Goal: Obtain resource: Obtain resource

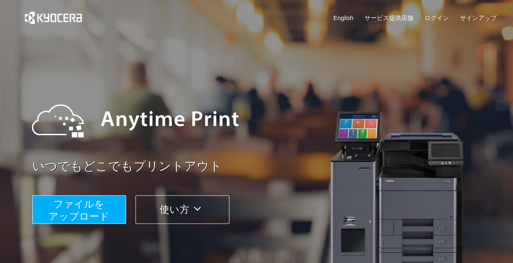
click at [98, 209] on span "ファイルを ​​アップロード" at bounding box center [79, 209] width 61 height 23
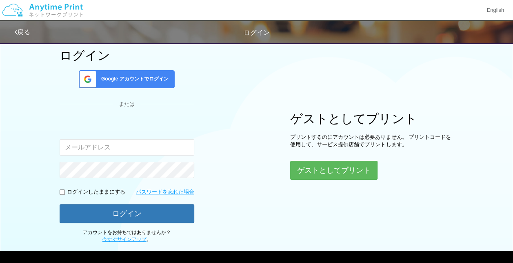
scroll to position [54, 0]
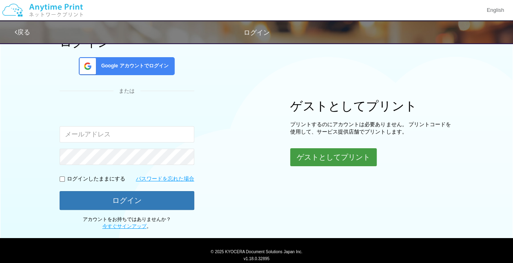
click at [315, 150] on button "ゲストとしてプリント" at bounding box center [333, 157] width 86 height 18
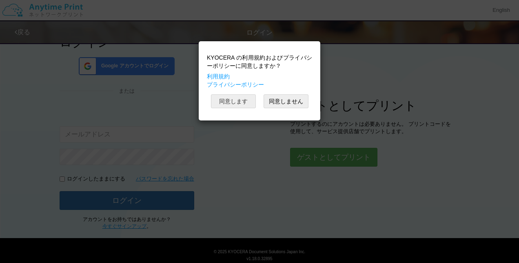
click at [244, 104] on button "同意します" at bounding box center [233, 101] width 45 height 14
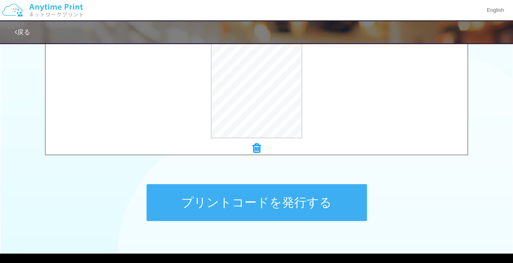
scroll to position [357, 0]
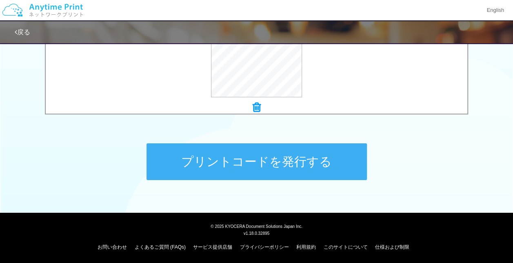
click at [220, 159] on button "プリントコードを発行する" at bounding box center [256, 161] width 220 height 37
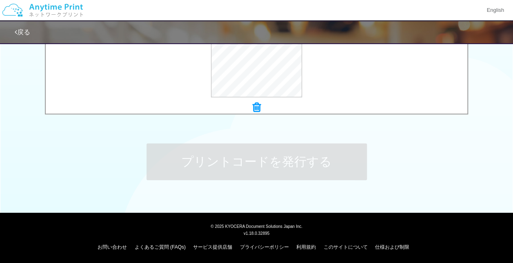
scroll to position [0, 0]
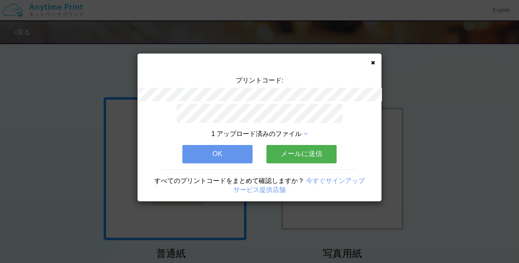
click at [307, 130] on icon at bounding box center [305, 133] width 4 height 7
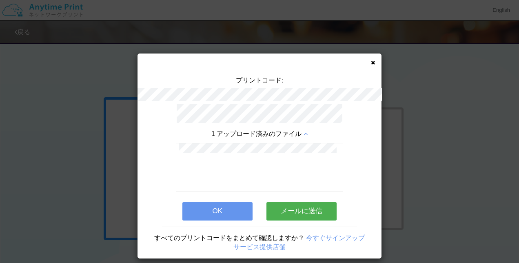
click at [200, 203] on button "OK" at bounding box center [217, 211] width 70 height 18
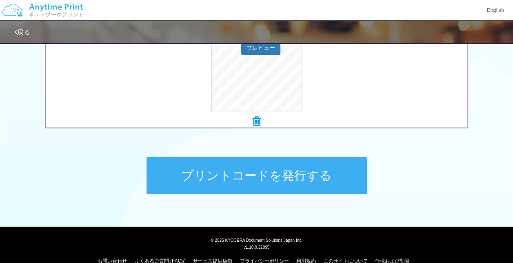
scroll to position [357, 0]
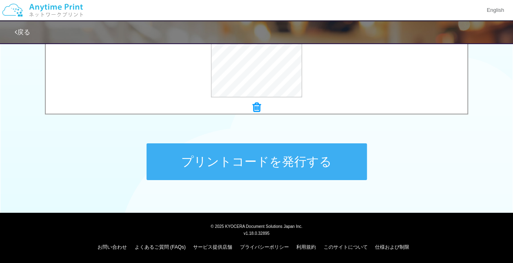
click at [236, 161] on button "プリントコードを発行する" at bounding box center [256, 161] width 220 height 37
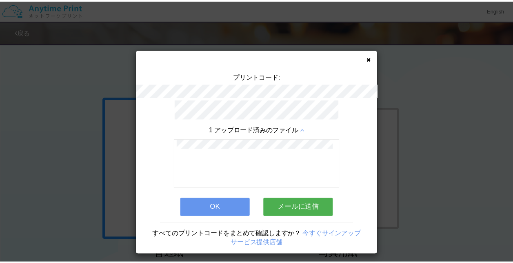
scroll to position [5, 0]
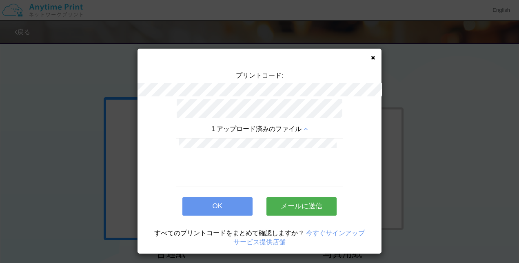
click at [217, 203] on button "OK" at bounding box center [217, 206] width 70 height 18
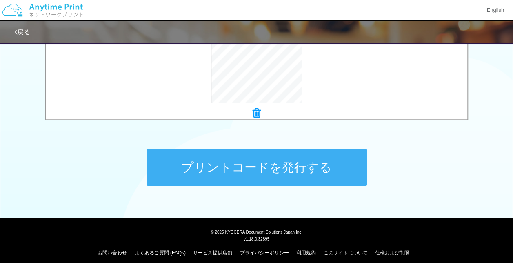
scroll to position [357, 0]
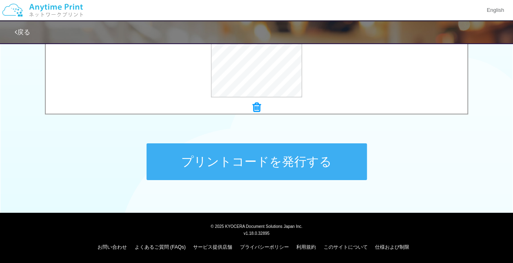
click at [237, 167] on button "プリントコードを発行する" at bounding box center [256, 161] width 220 height 37
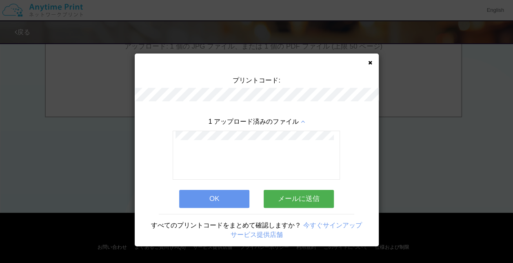
scroll to position [0, 0]
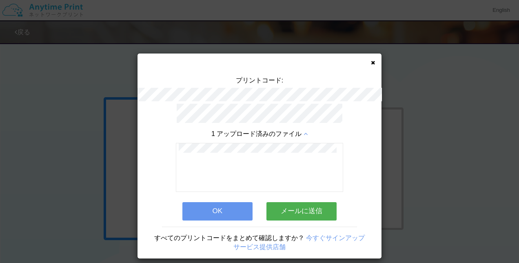
click at [221, 211] on button "OK" at bounding box center [217, 211] width 70 height 18
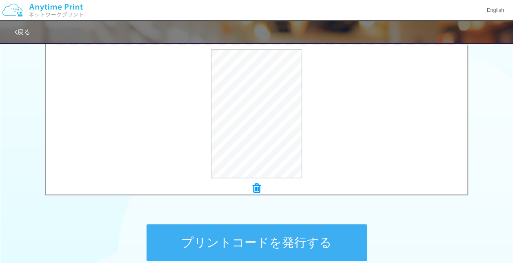
scroll to position [357, 0]
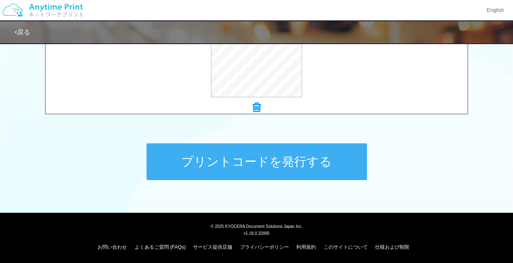
click at [263, 170] on button "プリントコードを発行する" at bounding box center [256, 161] width 220 height 37
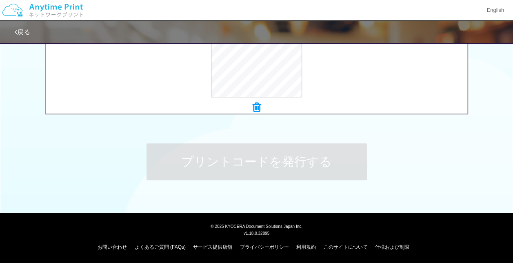
scroll to position [0, 0]
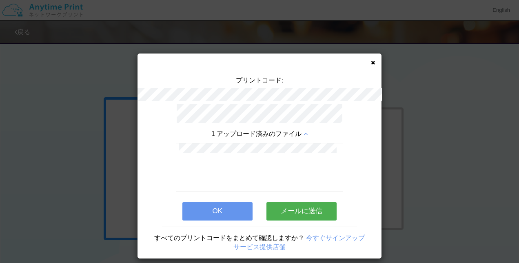
click at [224, 207] on button "OK" at bounding box center [217, 211] width 70 height 18
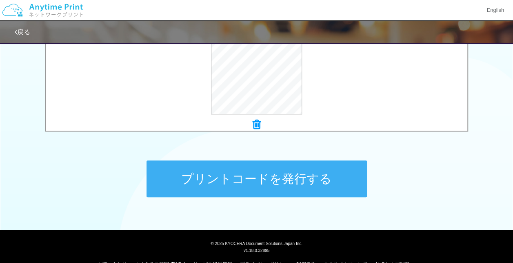
scroll to position [357, 0]
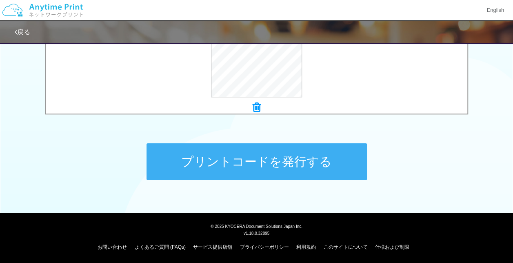
click at [258, 167] on button "プリントコードを発行する" at bounding box center [256, 161] width 220 height 37
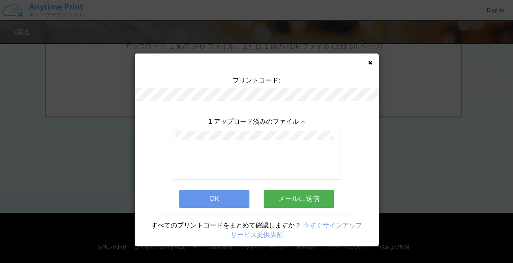
scroll to position [0, 0]
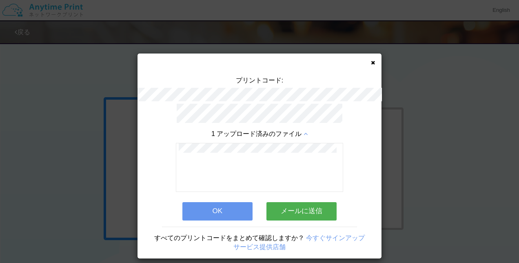
click at [219, 208] on button "OK" at bounding box center [217, 211] width 70 height 18
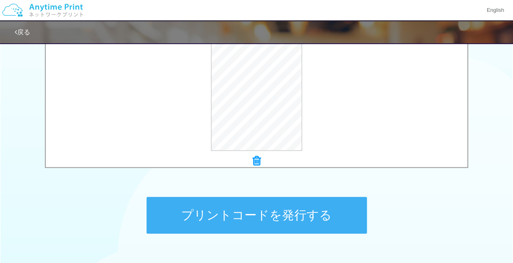
scroll to position [357, 0]
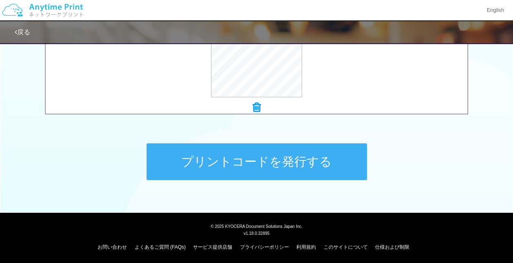
click at [264, 169] on button "プリントコードを発行する" at bounding box center [256, 161] width 220 height 37
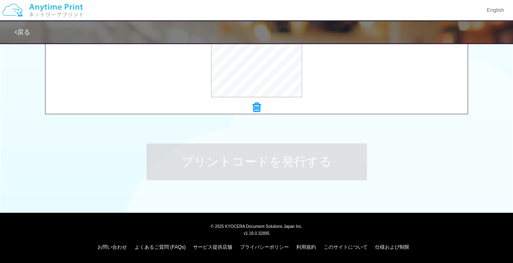
scroll to position [0, 0]
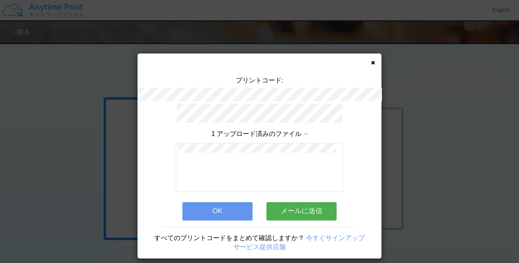
click at [228, 207] on button "OK" at bounding box center [217, 211] width 70 height 18
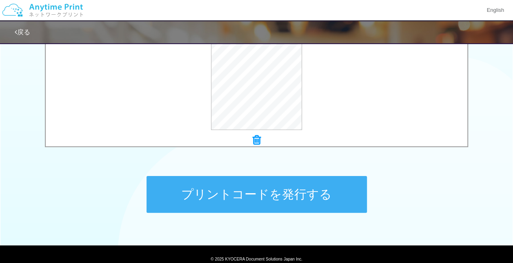
scroll to position [357, 0]
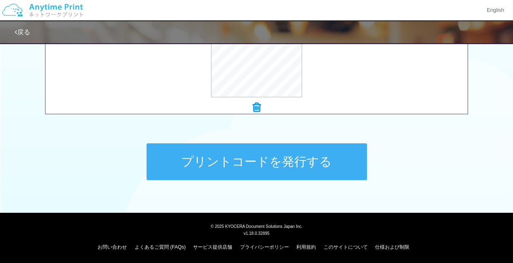
click at [239, 165] on button "プリントコードを発行する" at bounding box center [256, 161] width 220 height 37
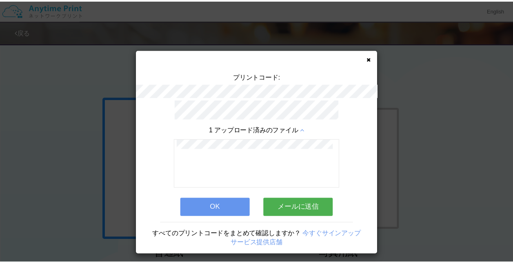
scroll to position [5, 0]
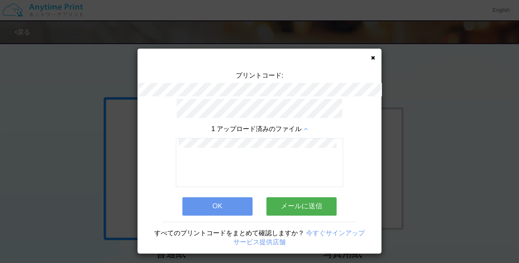
click at [225, 200] on button "OK" at bounding box center [217, 206] width 70 height 18
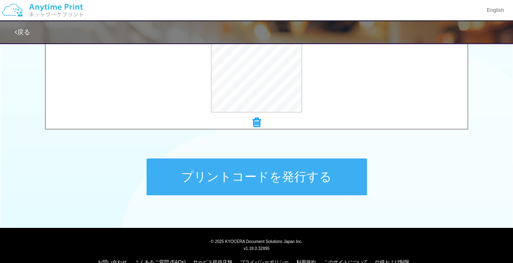
scroll to position [357, 0]
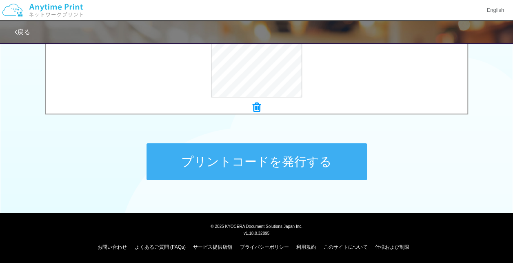
click at [207, 161] on button "プリントコードを発行する" at bounding box center [256, 161] width 220 height 37
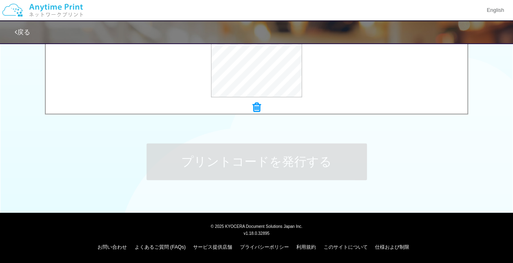
scroll to position [0, 0]
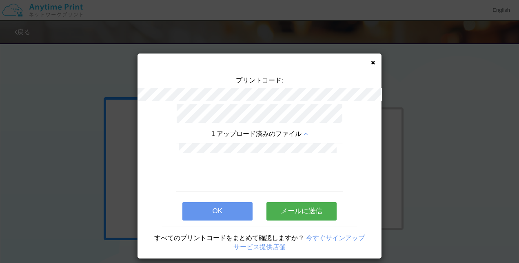
click at [210, 208] on button "OK" at bounding box center [217, 211] width 70 height 18
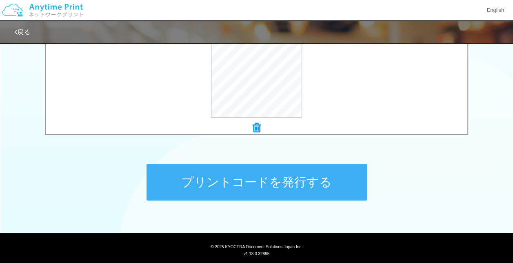
scroll to position [357, 0]
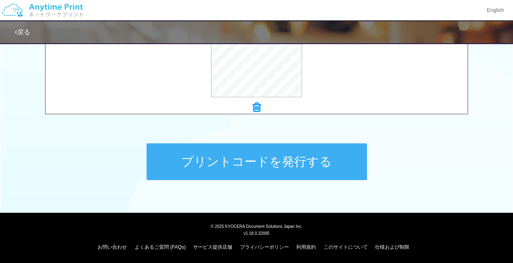
click at [279, 166] on button "プリントコードを発行する" at bounding box center [256, 161] width 220 height 37
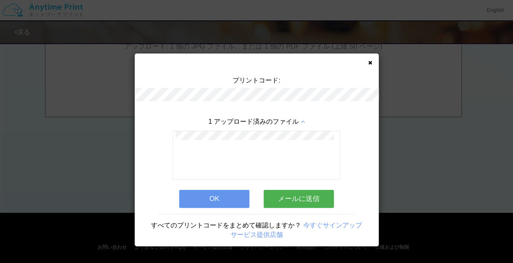
scroll to position [0, 0]
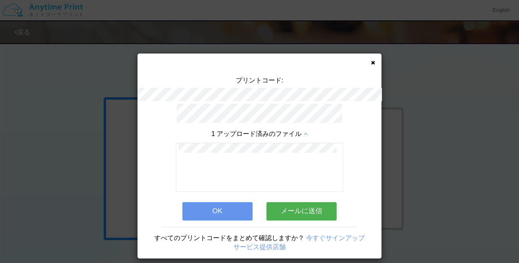
click at [193, 209] on button "OK" at bounding box center [217, 211] width 70 height 18
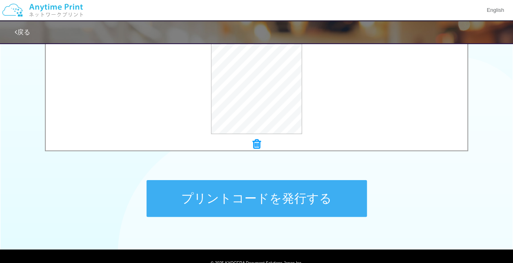
scroll to position [357, 0]
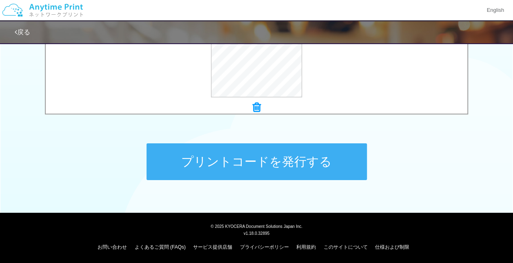
click at [237, 151] on button "プリントコードを発行する" at bounding box center [256, 161] width 220 height 37
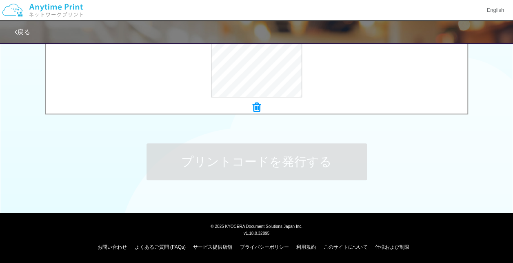
scroll to position [0, 0]
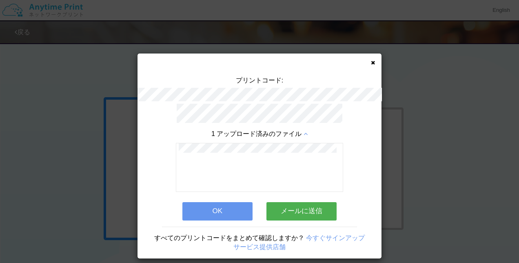
click at [208, 210] on button "OK" at bounding box center [217, 211] width 70 height 18
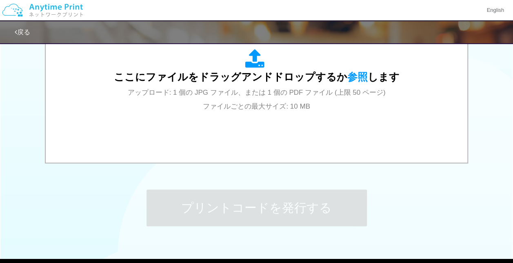
scroll to position [249, 0]
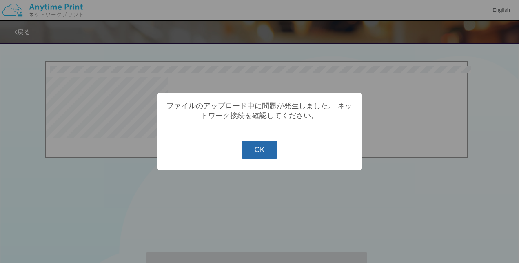
click at [266, 155] on button "OK" at bounding box center [259, 150] width 36 height 18
click at [33, 177] on div "? ! i ファイルのアップロード中に問題が発生しました。 ネットワーク接続を確認してください。 OK Cancel ×" at bounding box center [259, 131] width 519 height 263
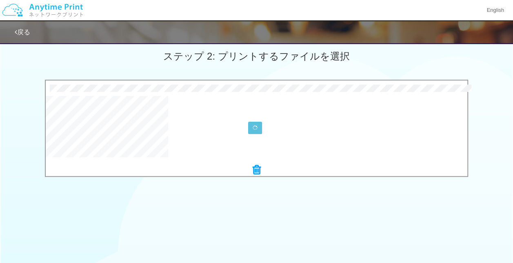
scroll to position [217, 0]
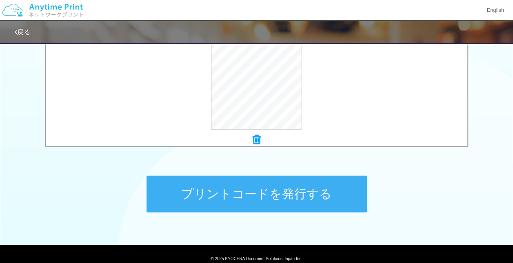
scroll to position [357, 0]
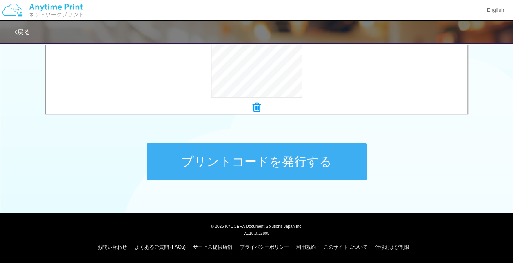
click at [258, 173] on button "プリントコードを発行する" at bounding box center [256, 161] width 220 height 37
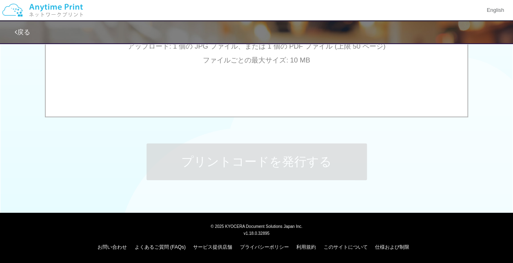
scroll to position [0, 0]
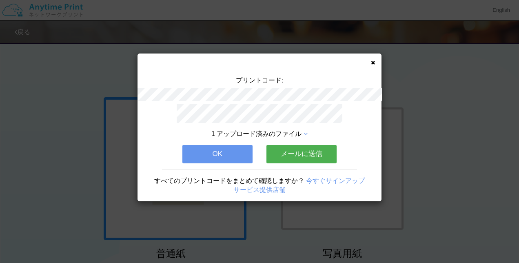
click at [297, 131] on span "1 アップロード済みのファイル" at bounding box center [256, 133] width 90 height 7
click at [306, 130] on icon at bounding box center [305, 133] width 4 height 7
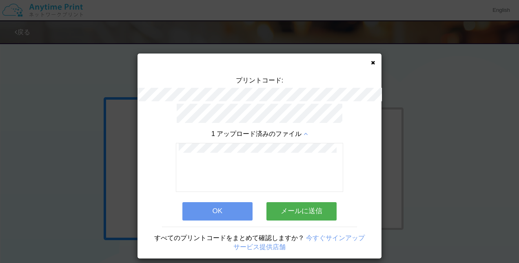
click at [217, 210] on button "OK" at bounding box center [217, 211] width 70 height 18
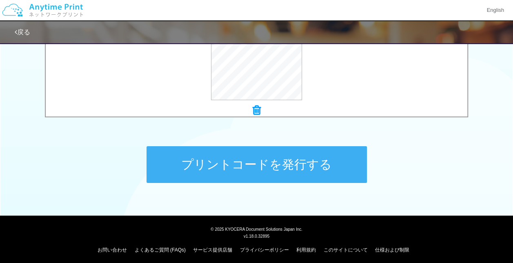
scroll to position [357, 0]
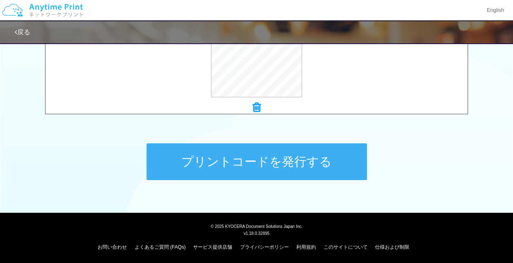
click at [242, 166] on button "プリントコードを発行する" at bounding box center [256, 161] width 220 height 37
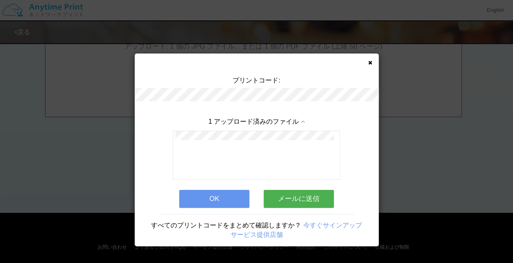
scroll to position [0, 0]
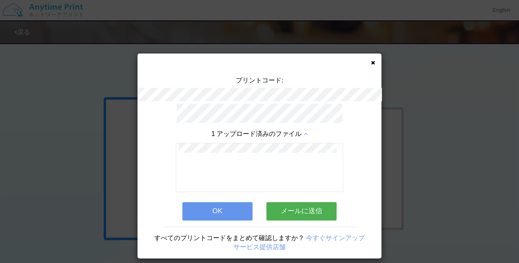
click at [211, 210] on button "OK" at bounding box center [217, 211] width 70 height 18
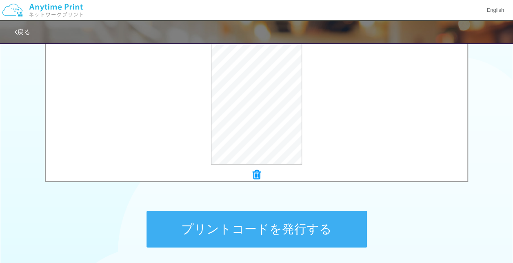
scroll to position [303, 0]
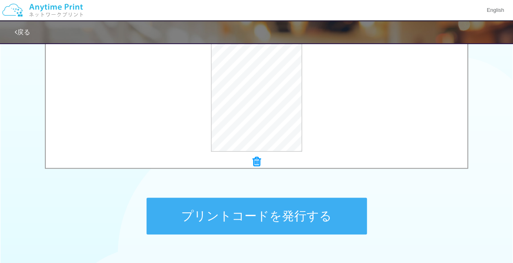
click at [263, 207] on button "プリントコードを発行する" at bounding box center [256, 215] width 220 height 37
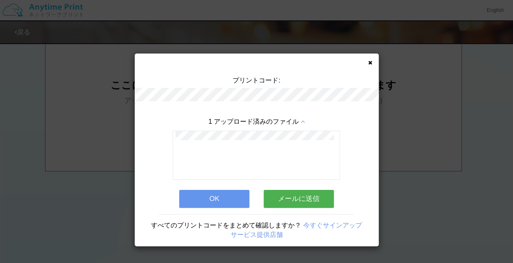
scroll to position [0, 0]
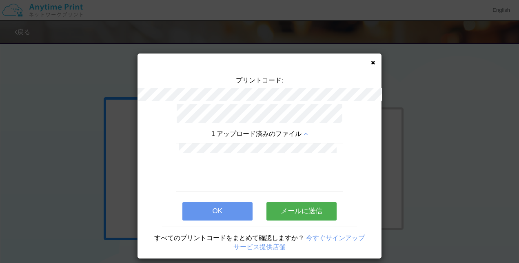
click at [208, 208] on button "OK" at bounding box center [217, 211] width 70 height 18
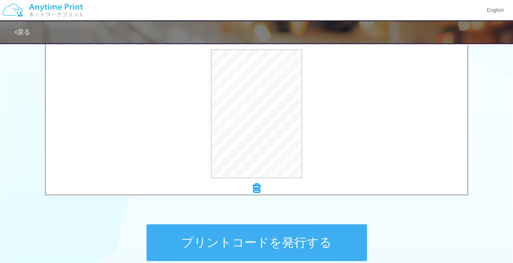
scroll to position [357, 0]
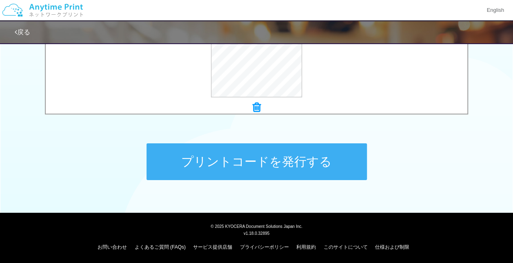
click at [245, 170] on button "プリントコードを発行する" at bounding box center [256, 161] width 220 height 37
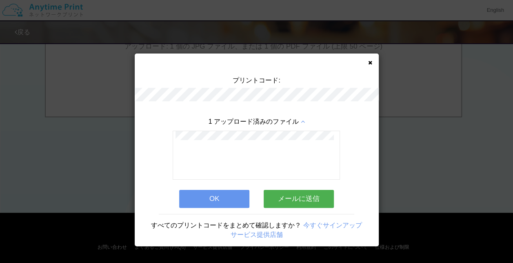
scroll to position [0, 0]
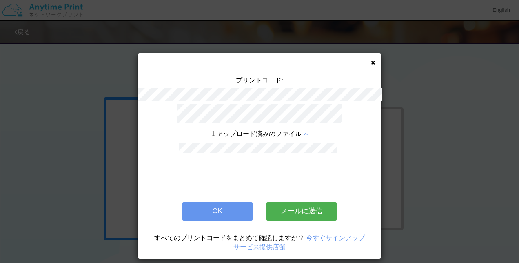
click at [220, 208] on button "OK" at bounding box center [217, 211] width 70 height 18
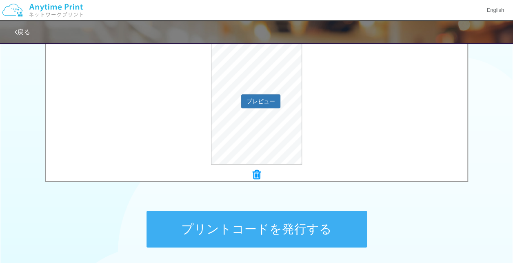
scroll to position [303, 0]
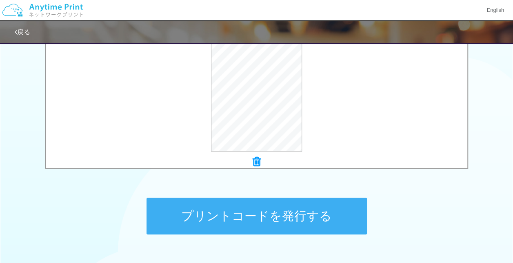
click at [208, 211] on button "プリントコードを発行する" at bounding box center [256, 215] width 220 height 37
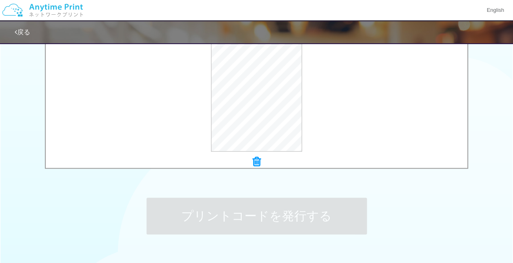
scroll to position [0, 0]
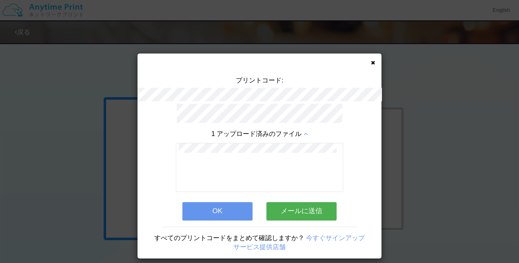
click at [214, 204] on button "OK" at bounding box center [217, 211] width 70 height 18
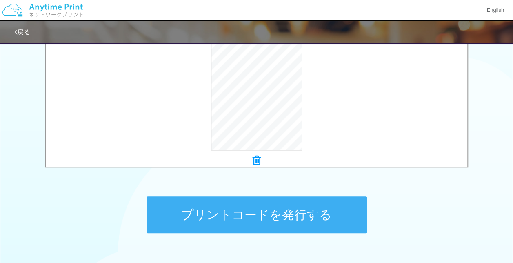
scroll to position [357, 0]
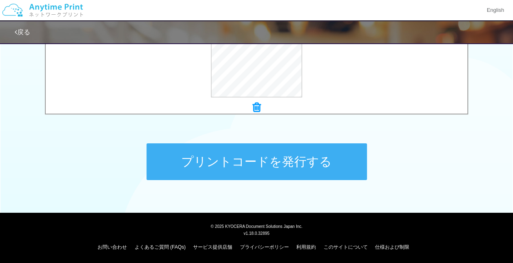
click at [237, 164] on button "プリントコードを発行する" at bounding box center [256, 161] width 220 height 37
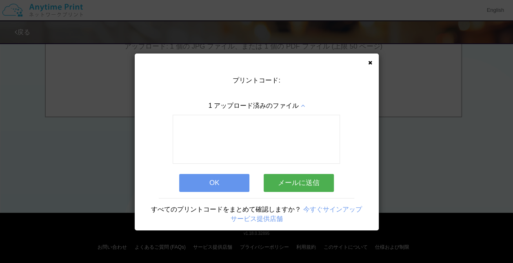
scroll to position [0, 0]
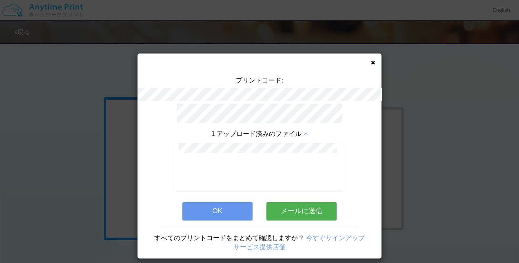
click at [221, 210] on button "OK" at bounding box center [217, 211] width 70 height 18
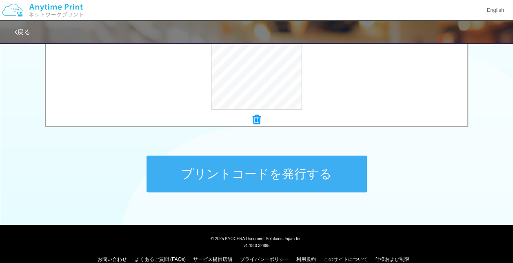
scroll to position [357, 0]
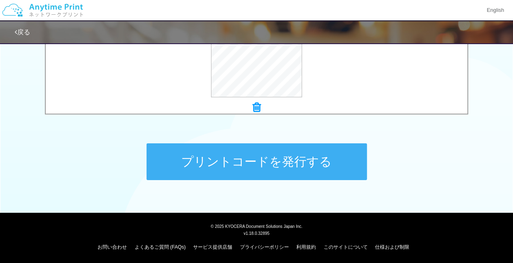
click at [214, 165] on button "プリントコードを発行する" at bounding box center [256, 161] width 220 height 37
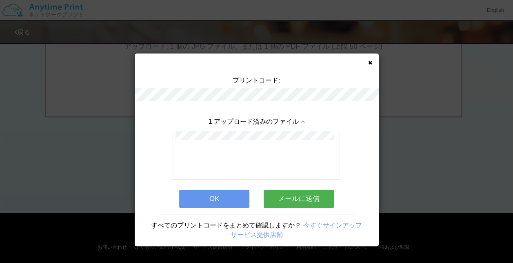
scroll to position [0, 0]
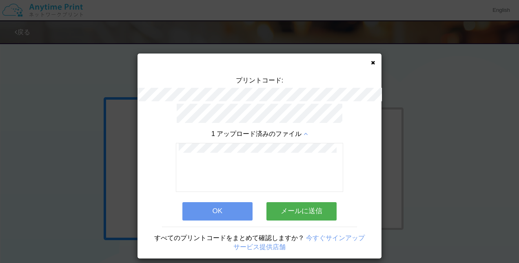
click at [216, 206] on button "OK" at bounding box center [217, 211] width 70 height 18
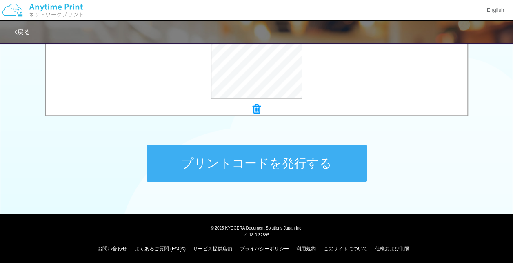
scroll to position [357, 0]
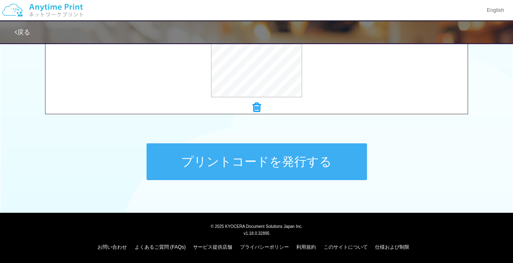
click at [196, 152] on button "プリントコードを発行する" at bounding box center [256, 161] width 220 height 37
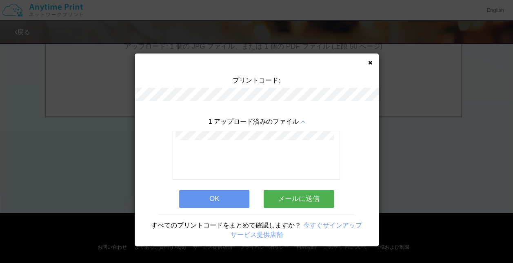
scroll to position [0, 0]
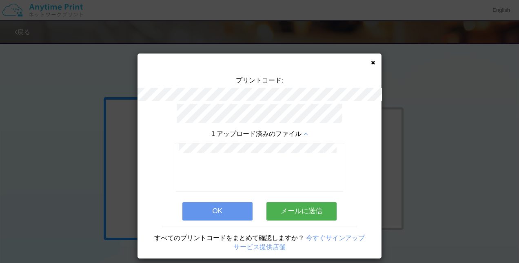
click at [222, 211] on button "OK" at bounding box center [217, 211] width 70 height 18
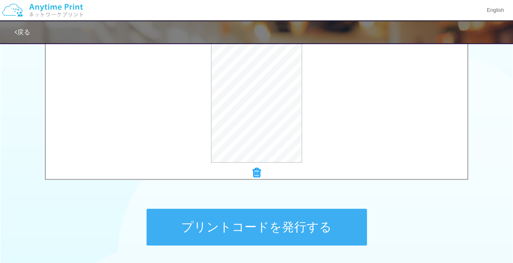
scroll to position [303, 0]
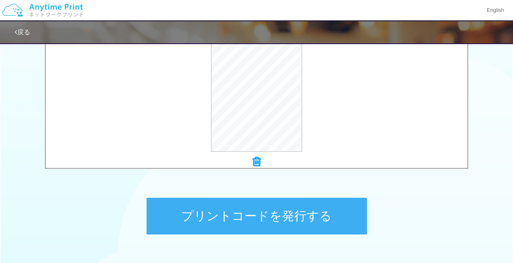
click at [215, 222] on button "プリントコードを発行する" at bounding box center [256, 215] width 220 height 37
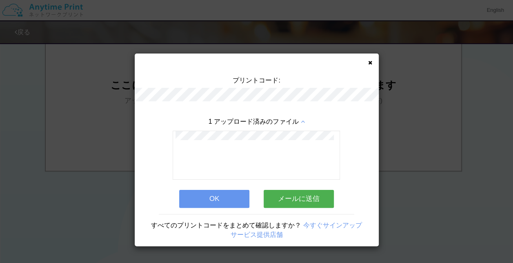
scroll to position [0, 0]
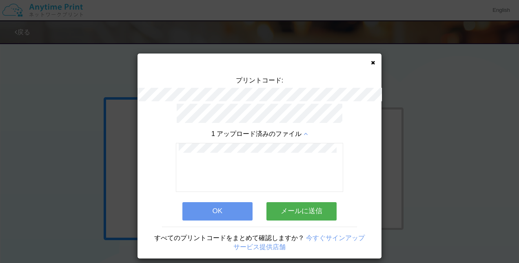
click at [228, 207] on button "OK" at bounding box center [217, 211] width 70 height 18
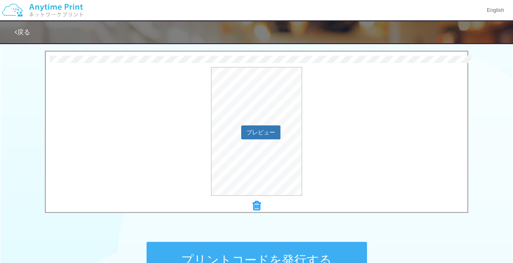
scroll to position [272, 0]
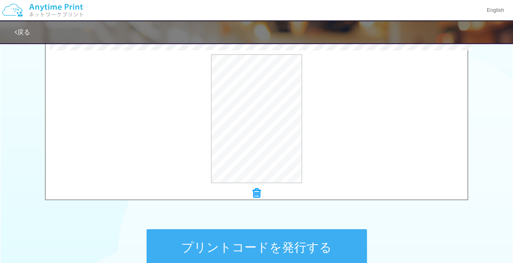
click at [245, 238] on button "プリントコードを発行する" at bounding box center [256, 247] width 220 height 37
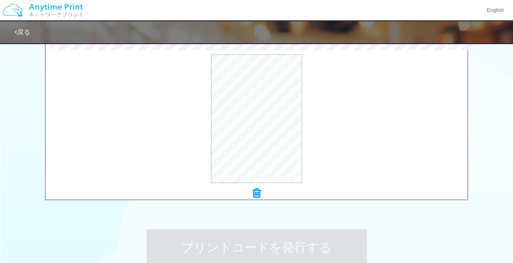
scroll to position [0, 0]
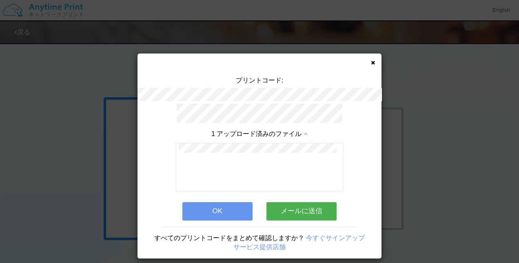
click at [237, 210] on button "OK" at bounding box center [217, 211] width 70 height 18
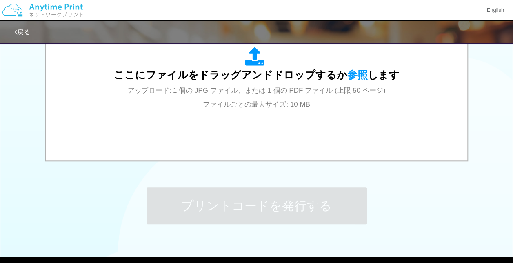
scroll to position [303, 0]
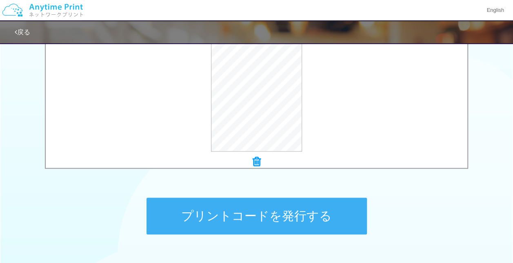
click at [263, 215] on button "プリントコードを発行する" at bounding box center [256, 215] width 220 height 37
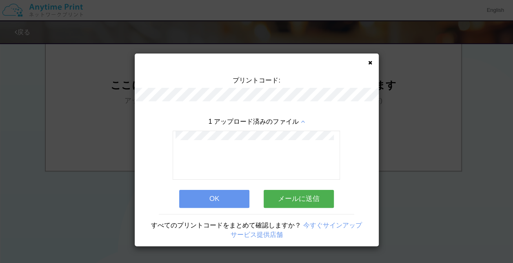
scroll to position [0, 0]
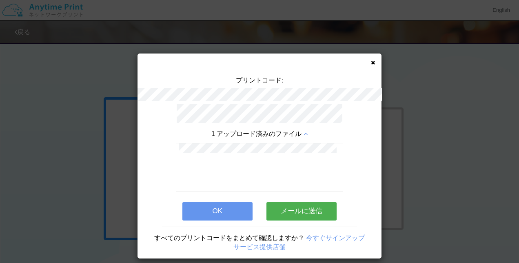
click at [221, 95] on div "プリントコード:" at bounding box center [259, 90] width 244 height 28
click at [204, 207] on button "OK" at bounding box center [217, 211] width 70 height 18
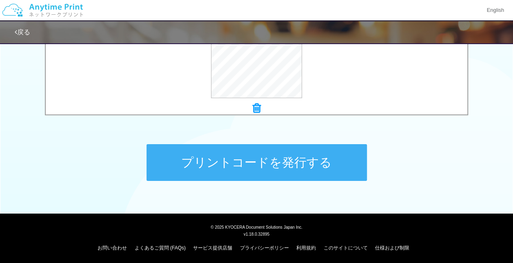
scroll to position [357, 0]
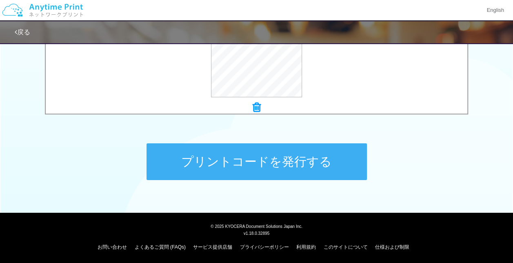
click at [253, 162] on button "プリントコードを発行する" at bounding box center [256, 161] width 220 height 37
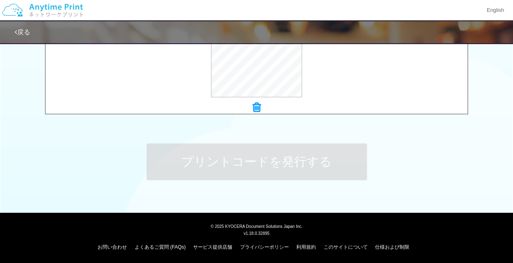
scroll to position [0, 0]
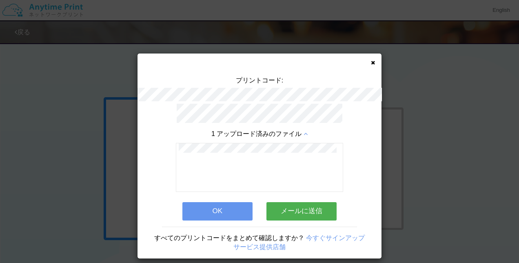
click at [228, 207] on button "OK" at bounding box center [217, 211] width 70 height 18
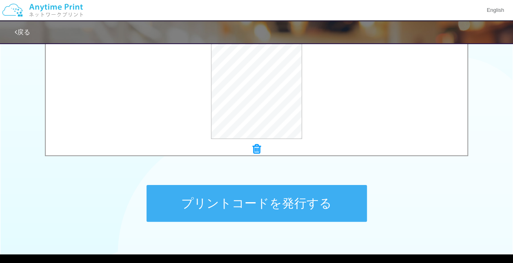
scroll to position [326, 0]
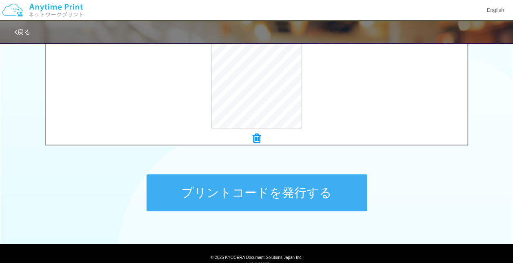
click at [220, 188] on button "プリントコードを発行する" at bounding box center [256, 192] width 220 height 37
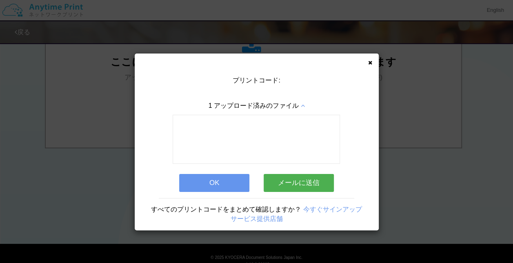
scroll to position [0, 0]
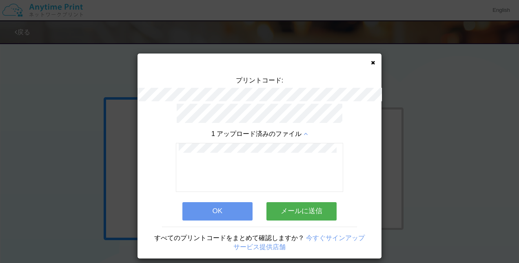
click at [203, 206] on button "OK" at bounding box center [217, 211] width 70 height 18
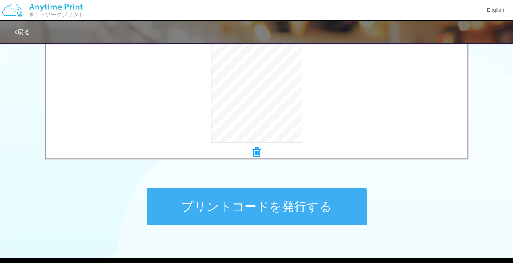
scroll to position [357, 0]
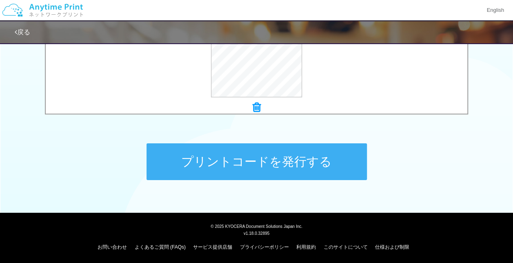
click at [235, 172] on button "プリントコードを発行する" at bounding box center [256, 161] width 220 height 37
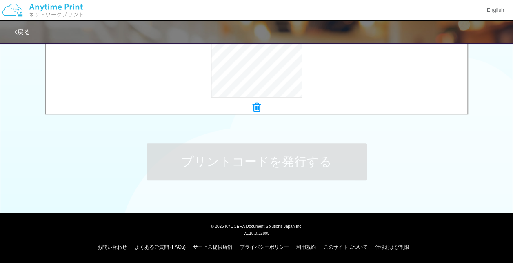
scroll to position [0, 0]
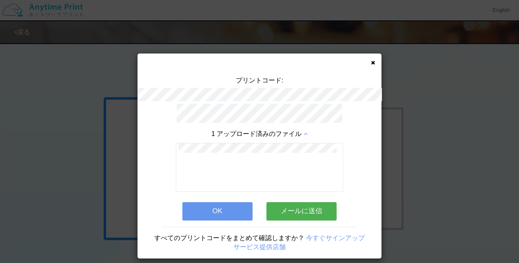
click at [209, 206] on button "OK" at bounding box center [217, 211] width 70 height 18
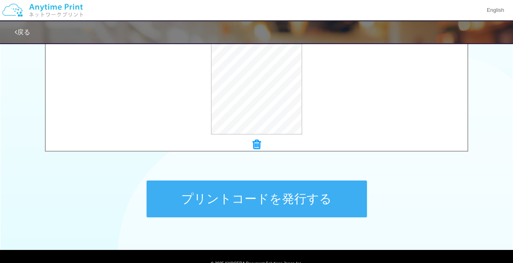
scroll to position [357, 0]
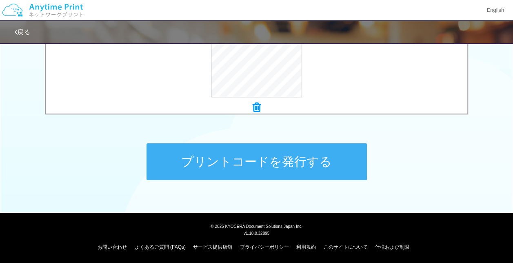
click at [258, 157] on button "プリントコードを発行する" at bounding box center [256, 161] width 220 height 37
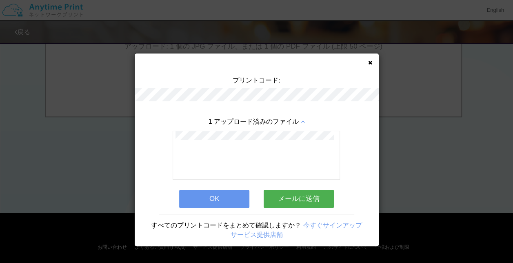
scroll to position [0, 0]
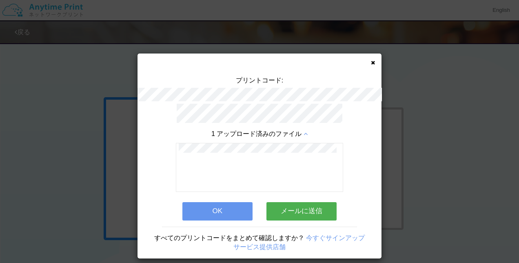
click at [213, 226] on div "すべてのプリントコードをまとめて確認しますか？ 今すぐサインアップ サービス提供店舗" at bounding box center [259, 239] width 244 height 26
click at [206, 208] on button "OK" at bounding box center [217, 211] width 70 height 18
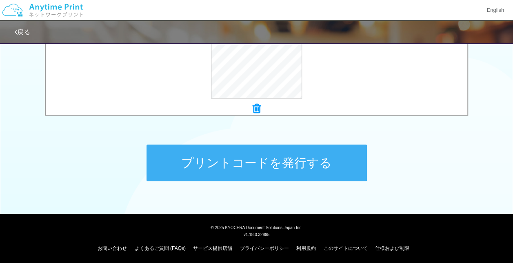
scroll to position [357, 0]
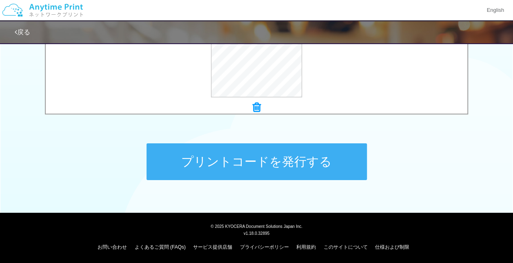
click at [212, 156] on button "プリントコードを発行する" at bounding box center [256, 161] width 220 height 37
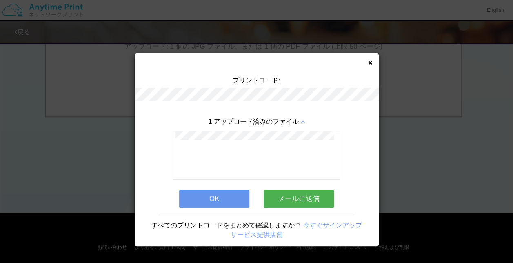
scroll to position [0, 0]
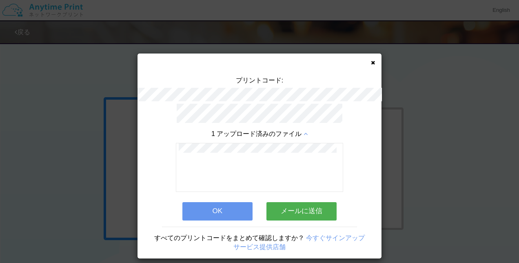
click at [218, 206] on button "OK" at bounding box center [217, 211] width 70 height 18
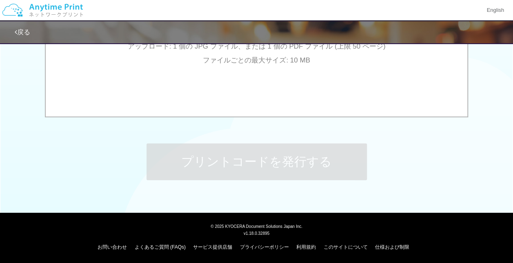
scroll to position [249, 0]
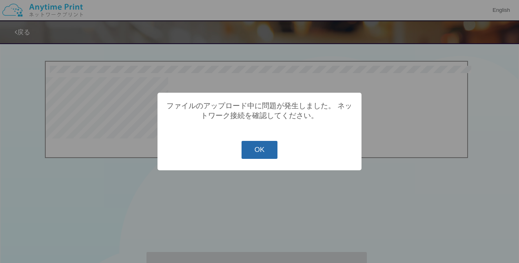
click at [263, 154] on button "OK" at bounding box center [259, 150] width 36 height 18
click at [259, 152] on button "OK" at bounding box center [259, 150] width 36 height 18
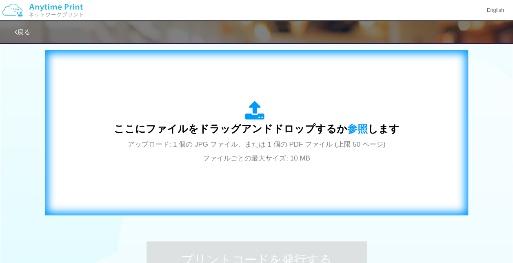
scroll to position [272, 0]
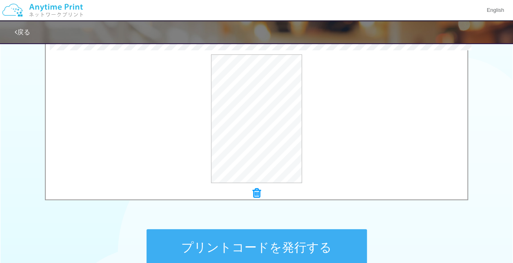
click at [247, 236] on button "プリントコードを発行する" at bounding box center [256, 247] width 220 height 37
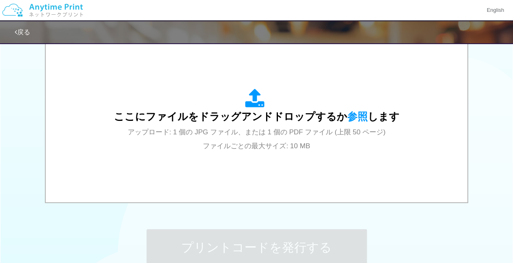
scroll to position [0, 0]
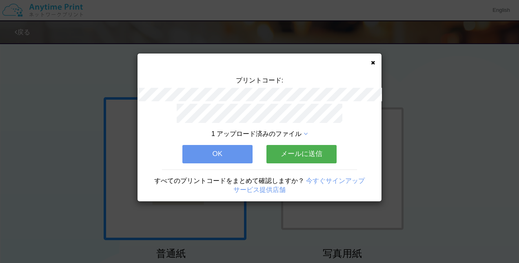
click at [296, 133] on span "1 アップロード済みのファイル" at bounding box center [256, 133] width 90 height 7
click at [305, 131] on icon at bounding box center [305, 133] width 4 height 7
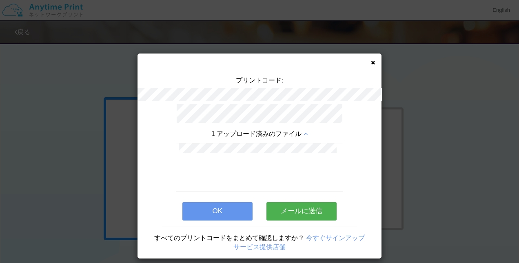
click at [218, 207] on button "OK" at bounding box center [217, 211] width 70 height 18
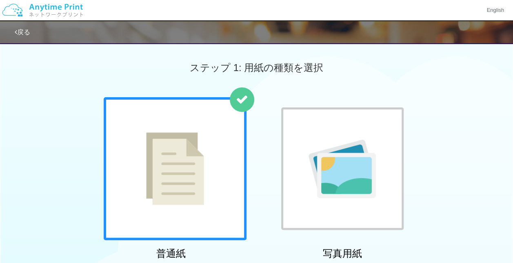
click at [53, 142] on div "普通紙 写真用紙" at bounding box center [256, 180] width 513 height 166
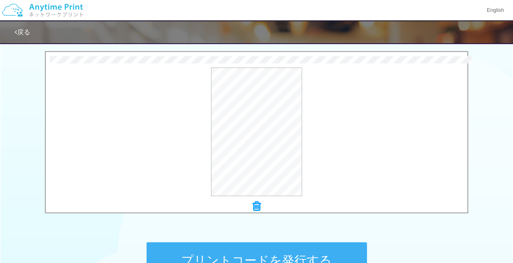
scroll to position [272, 0]
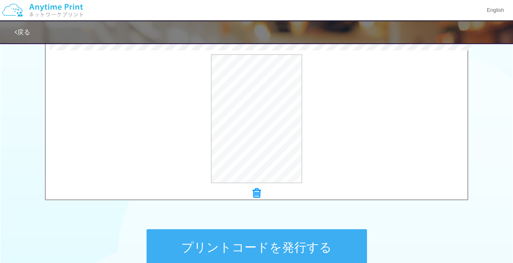
click at [208, 236] on button "プリントコードを発行する" at bounding box center [256, 247] width 220 height 37
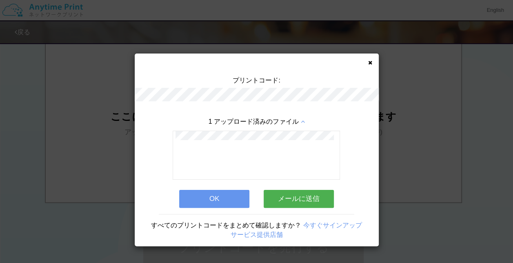
scroll to position [0, 0]
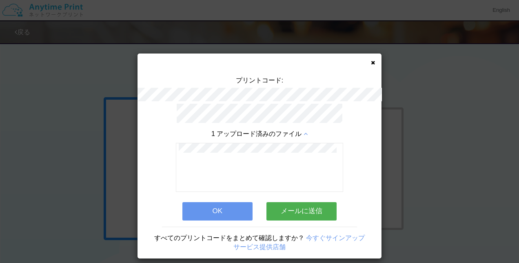
click at [214, 210] on button "OK" at bounding box center [217, 211] width 70 height 18
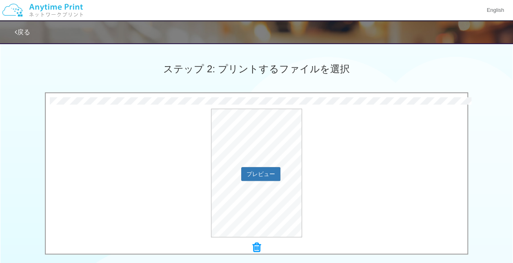
scroll to position [272, 0]
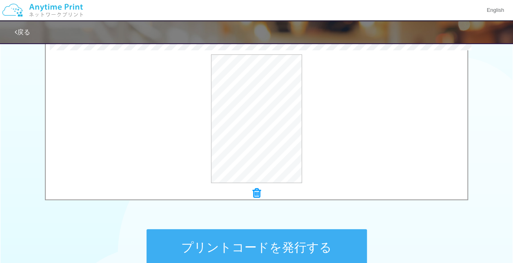
click at [212, 240] on button "プリントコードを発行する" at bounding box center [256, 247] width 220 height 37
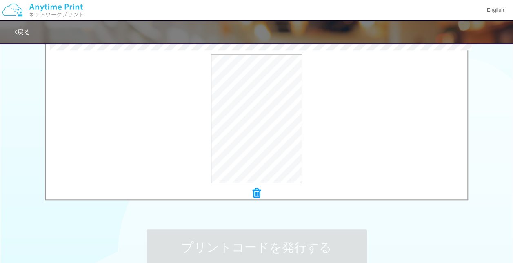
scroll to position [0, 0]
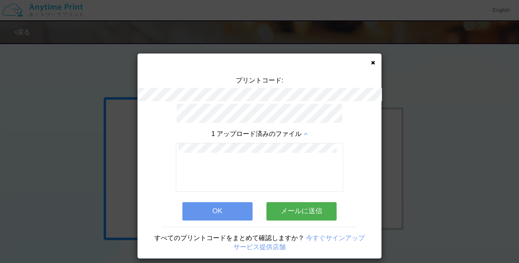
click at [220, 208] on button "OK" at bounding box center [217, 211] width 70 height 18
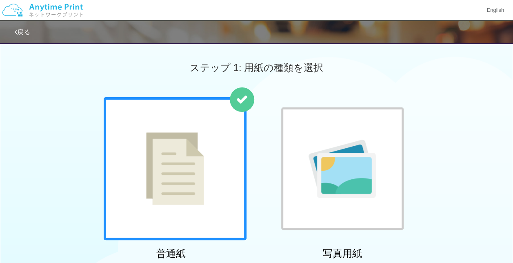
scroll to position [272, 0]
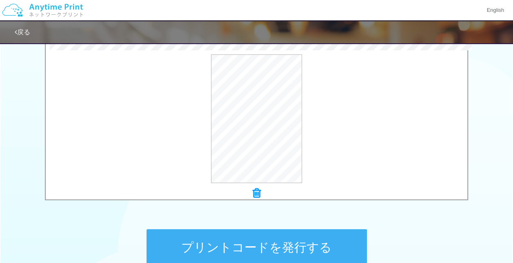
click at [219, 245] on button "プリントコードを発行する" at bounding box center [256, 247] width 220 height 37
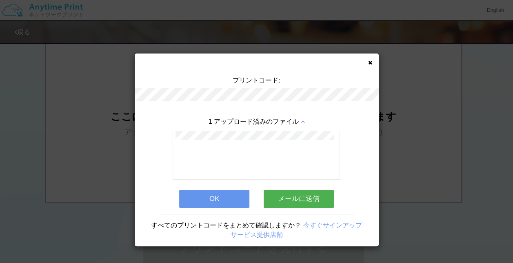
scroll to position [0, 0]
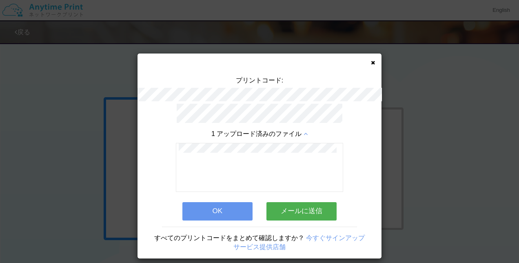
click at [228, 202] on button "OK" at bounding box center [217, 211] width 70 height 18
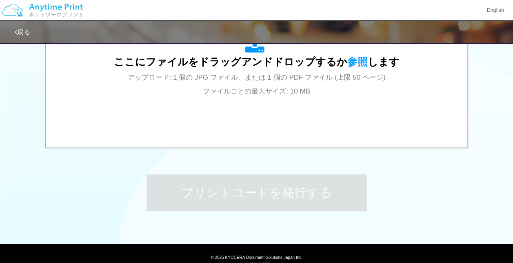
scroll to position [272, 0]
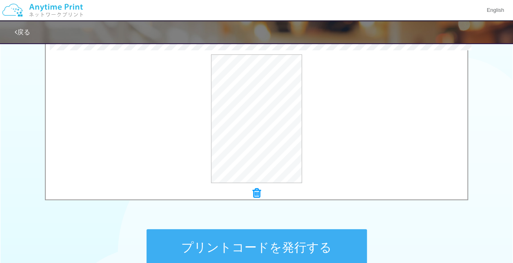
click at [234, 250] on button "プリントコードを発行する" at bounding box center [256, 247] width 220 height 37
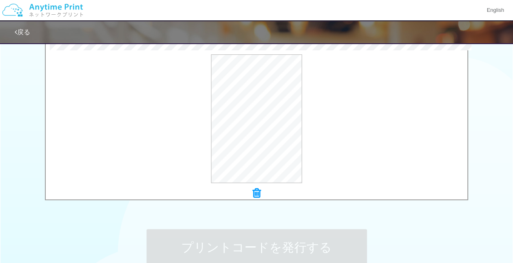
scroll to position [0, 0]
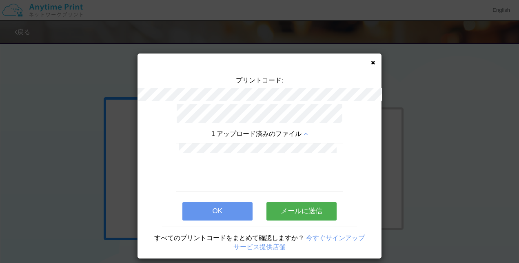
click at [220, 214] on button "OK" at bounding box center [217, 211] width 70 height 18
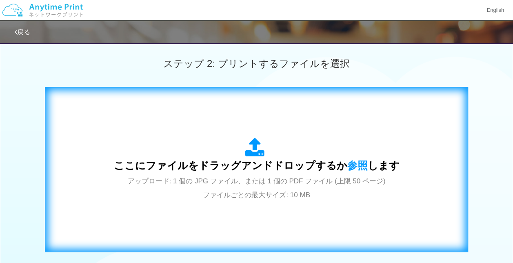
scroll to position [272, 0]
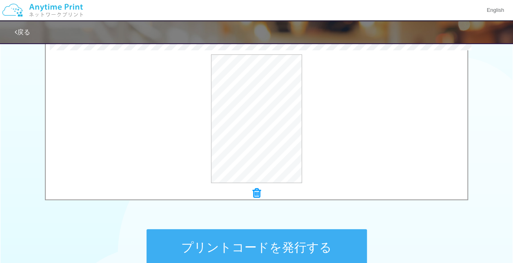
click at [210, 235] on button "プリントコードを発行する" at bounding box center [256, 247] width 220 height 37
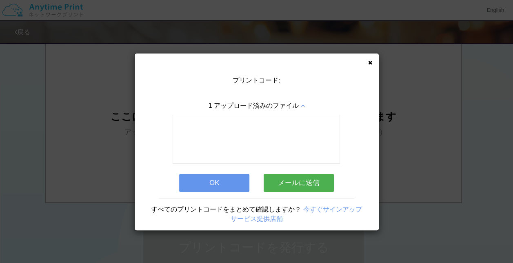
scroll to position [0, 0]
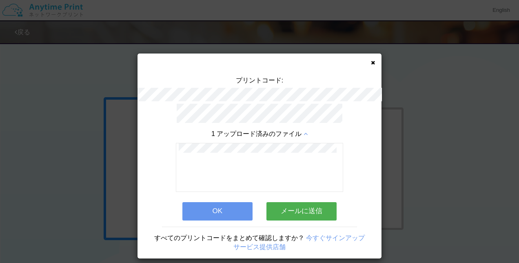
click at [225, 207] on button "OK" at bounding box center [217, 211] width 70 height 18
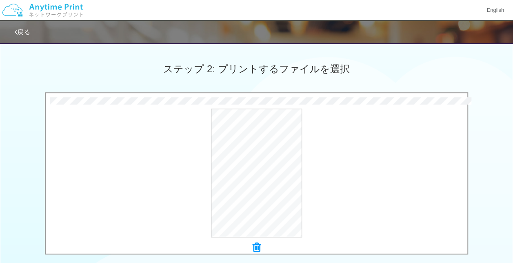
scroll to position [326, 0]
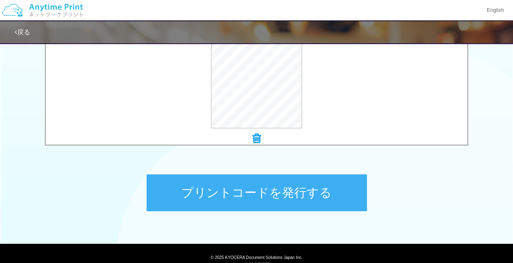
click at [248, 193] on button "プリントコードを発行する" at bounding box center [256, 192] width 220 height 37
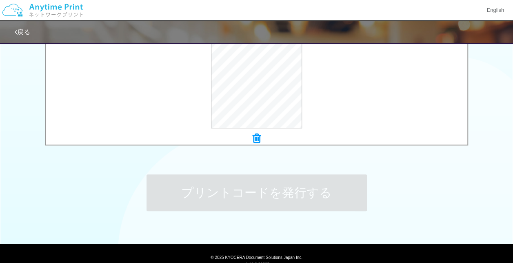
scroll to position [0, 0]
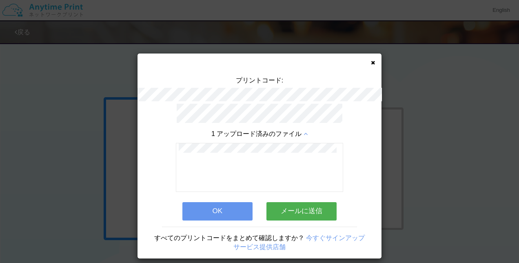
click at [219, 210] on button "OK" at bounding box center [217, 211] width 70 height 18
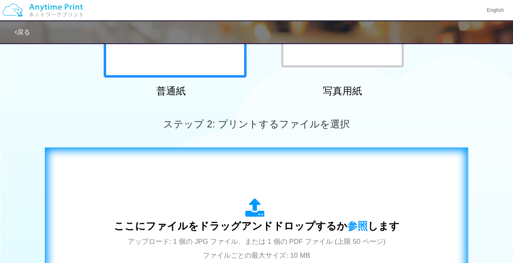
scroll to position [163, 0]
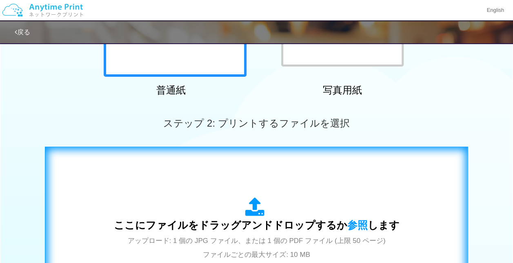
click at [206, 213] on div "ここにファイルをドラッグアンドドロップするか 参照 します アップロード: 1 個の JPG ファイル、または 1 個の PDF ファイル (上限 50 ペー…" at bounding box center [256, 229] width 285 height 64
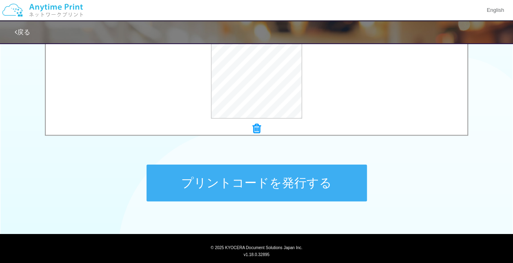
scroll to position [357, 0]
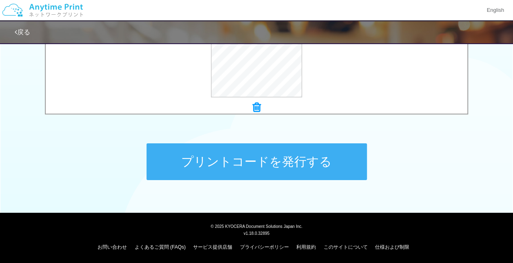
click at [225, 161] on button "プリントコードを発行する" at bounding box center [256, 161] width 220 height 37
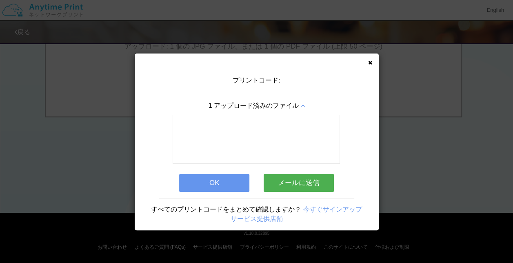
scroll to position [0, 0]
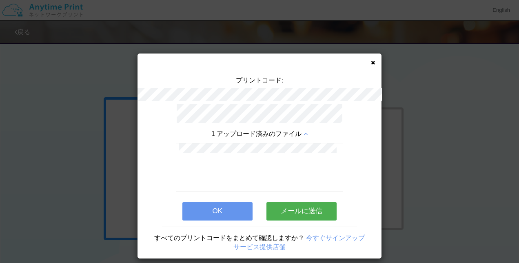
click at [219, 212] on button "OK" at bounding box center [217, 211] width 70 height 18
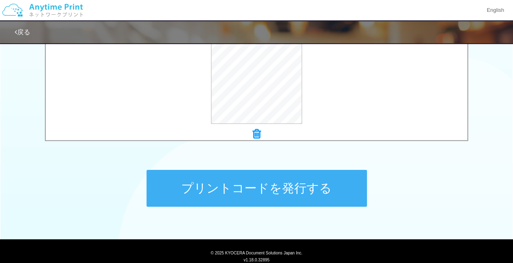
scroll to position [357, 0]
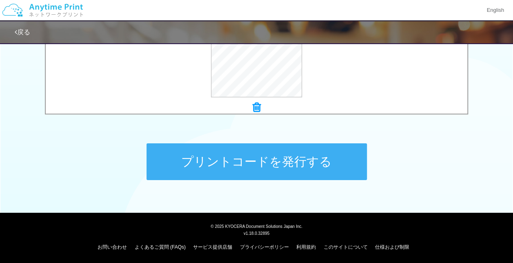
click at [225, 156] on button "プリントコードを発行する" at bounding box center [256, 161] width 220 height 37
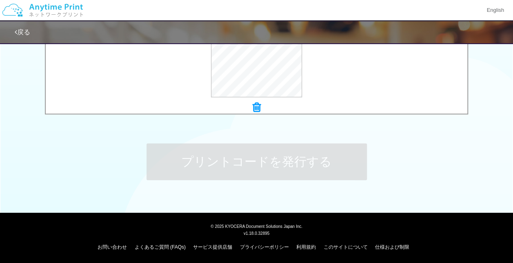
scroll to position [0, 0]
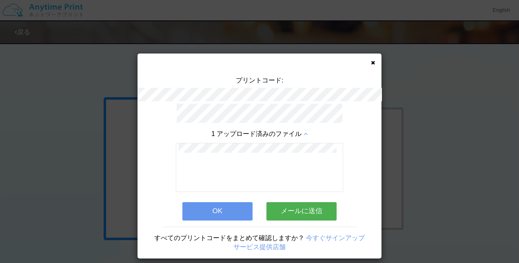
click at [213, 214] on button "OK" at bounding box center [217, 211] width 70 height 18
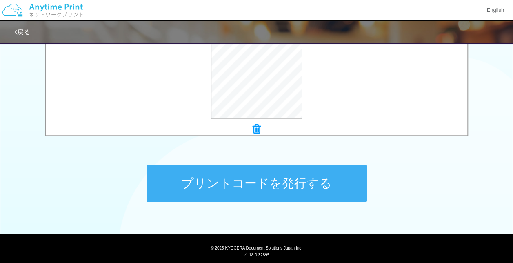
scroll to position [357, 0]
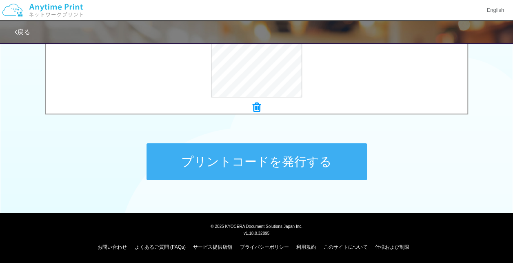
click at [216, 170] on button "プリントコードを発行する" at bounding box center [256, 161] width 220 height 37
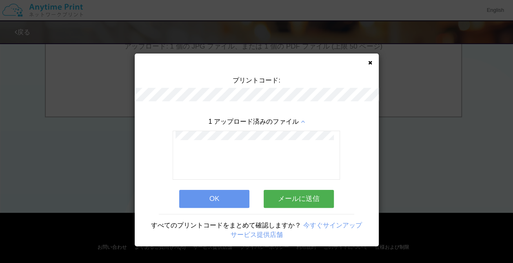
scroll to position [0, 0]
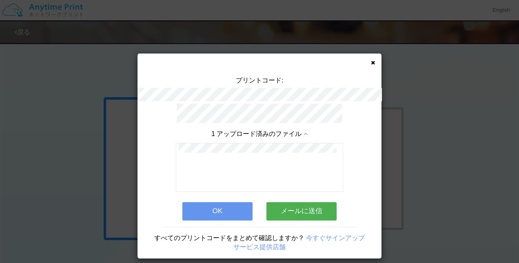
click at [228, 208] on button "OK" at bounding box center [217, 211] width 70 height 18
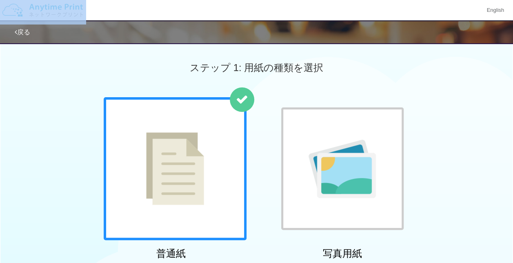
drag, startPoint x: 86, startPoint y: 4, endPoint x: 39, endPoint y: 5, distance: 47.3
click at [39, 5] on nav "English" at bounding box center [256, 10] width 513 height 21
drag, startPoint x: 39, startPoint y: 5, endPoint x: 183, endPoint y: 14, distance: 144.2
click at [183, 14] on div "English" at bounding box center [256, 10] width 513 height 21
